Goal: Information Seeking & Learning: Understand process/instructions

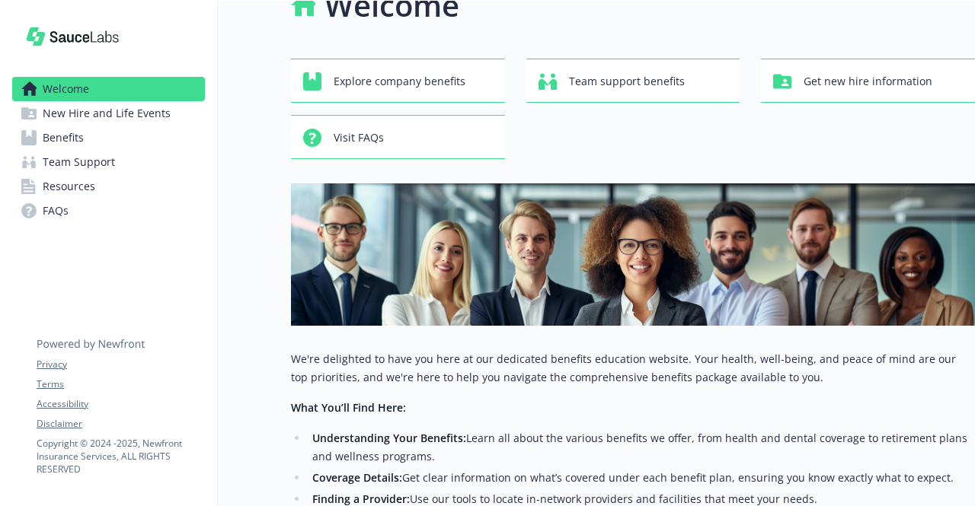
scroll to position [4, 0]
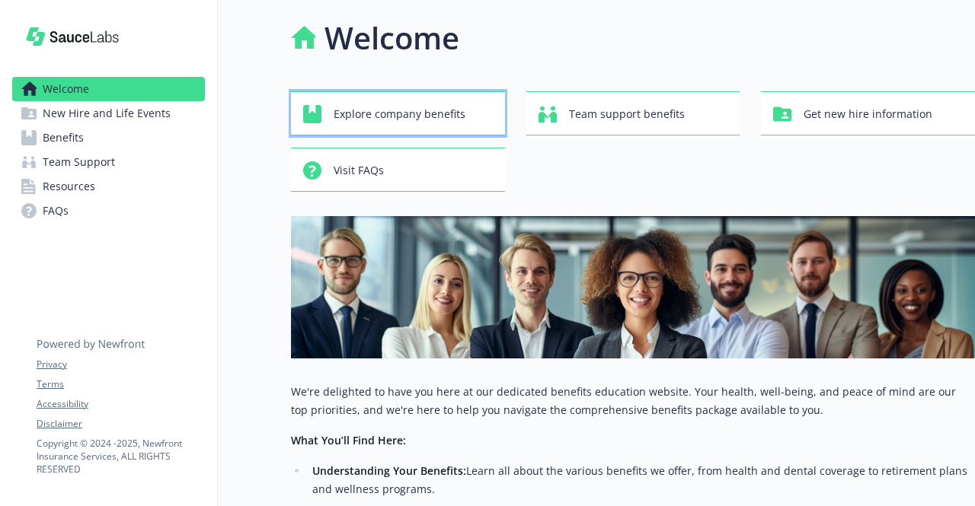
click at [425, 126] on span "Explore company benefits" at bounding box center [400, 114] width 132 height 29
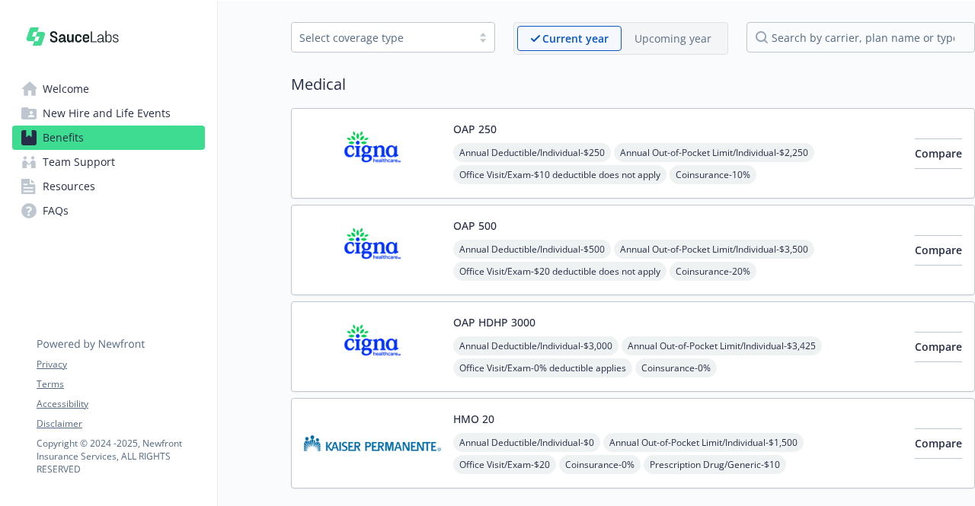
scroll to position [4, 0]
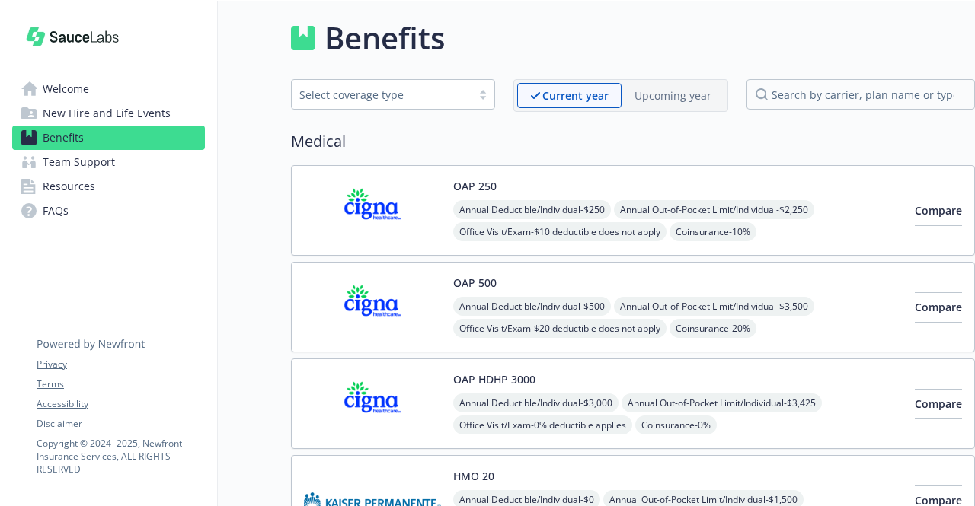
click at [101, 97] on link "Welcome" at bounding box center [108, 89] width 193 height 24
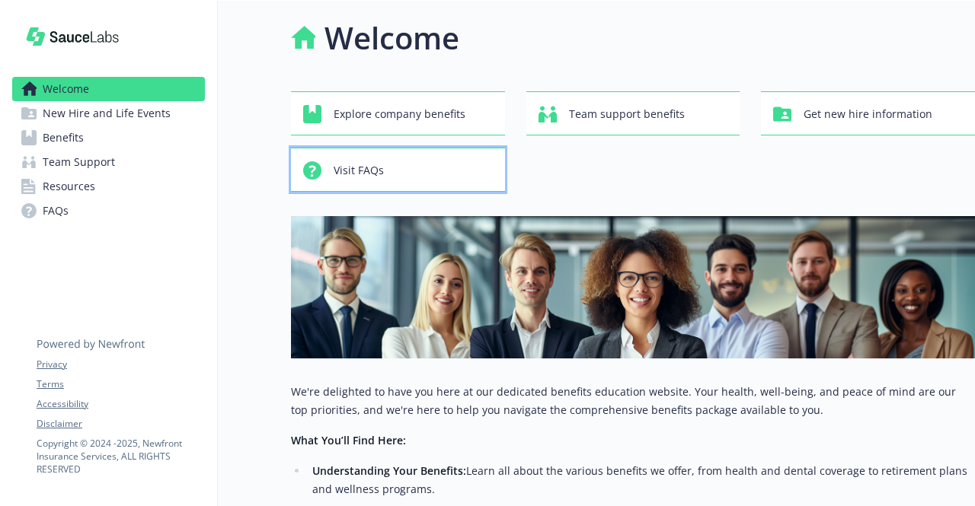
click at [482, 171] on div "Visit FAQs" at bounding box center [400, 170] width 194 height 29
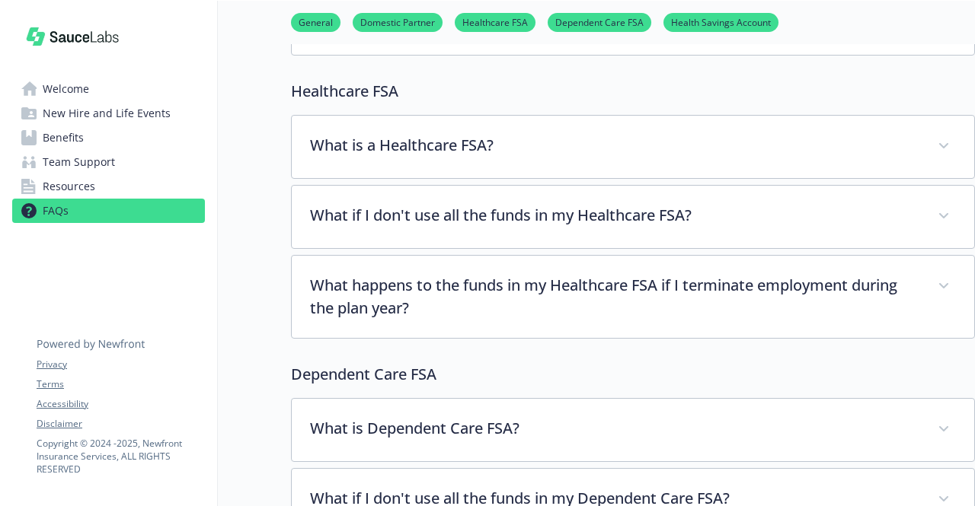
scroll to position [80, 0]
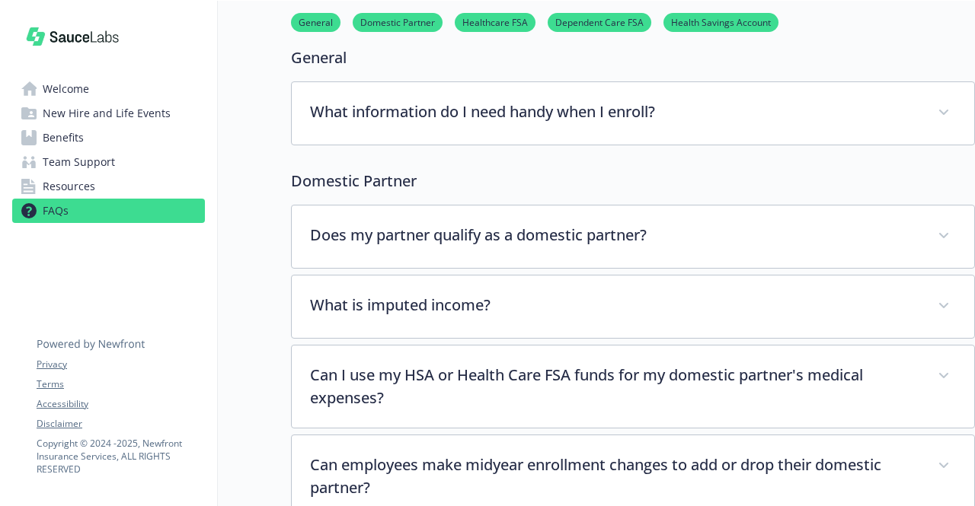
click at [126, 88] on link "Welcome" at bounding box center [108, 89] width 193 height 24
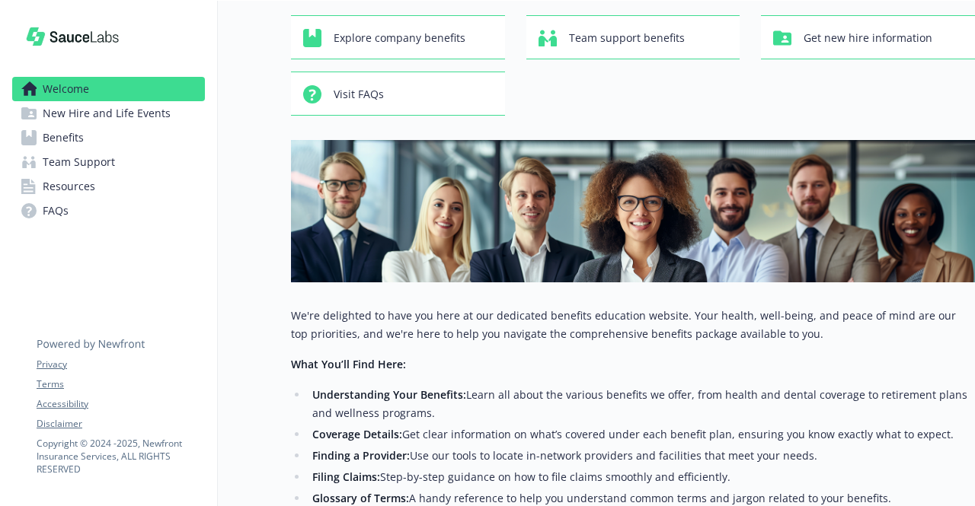
click at [129, 121] on span "New Hire and Life Events" at bounding box center [107, 113] width 128 height 24
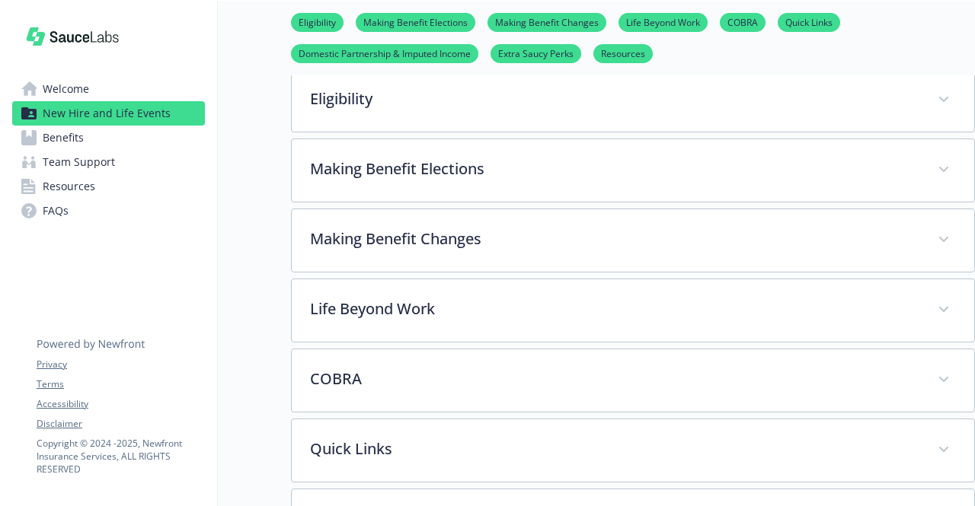
scroll to position [461, 0]
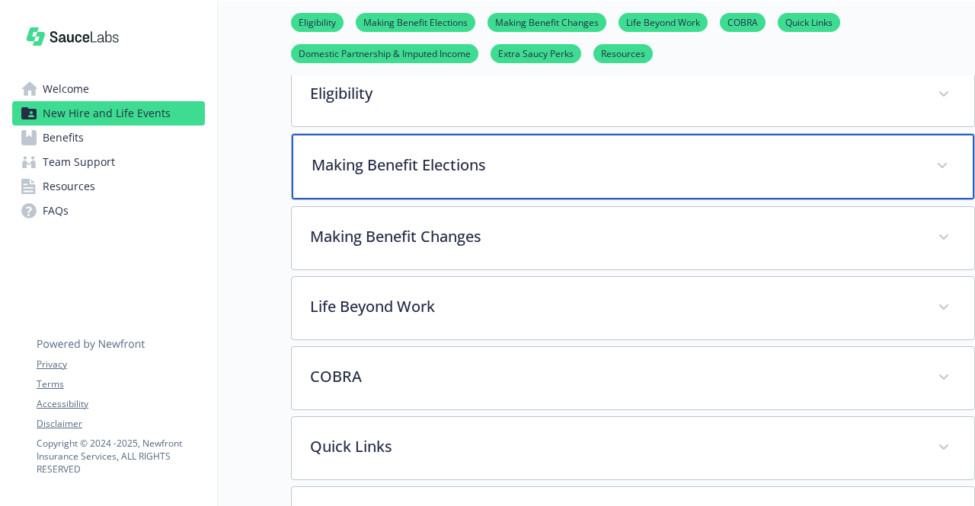
click at [334, 177] on p "Making Benefit Elections" at bounding box center [615, 165] width 606 height 23
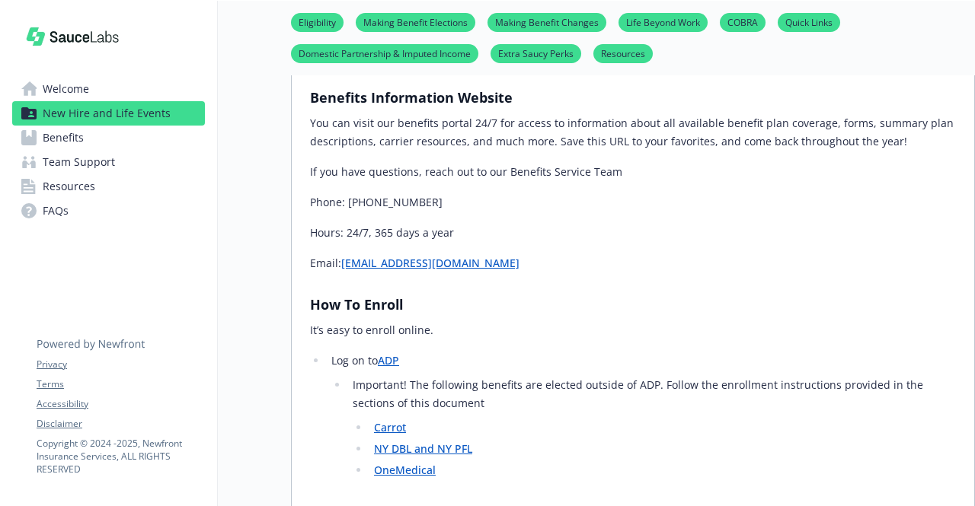
scroll to position [842, 0]
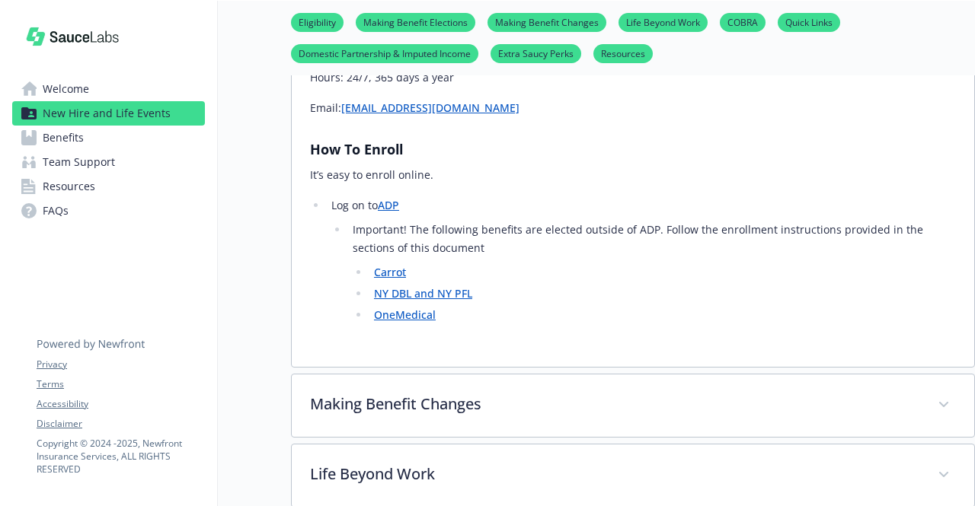
click at [387, 212] on link "ADP" at bounding box center [388, 205] width 21 height 14
